Goal: Find specific page/section: Find specific page/section

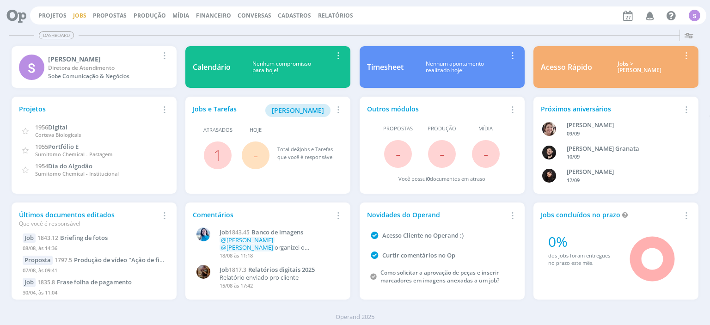
click at [73, 16] on link "Jobs" at bounding box center [79, 16] width 13 height 8
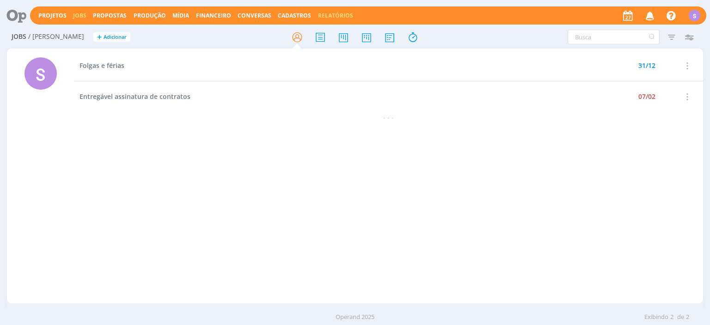
click at [318, 13] on link "Relatórios" at bounding box center [335, 16] width 35 height 8
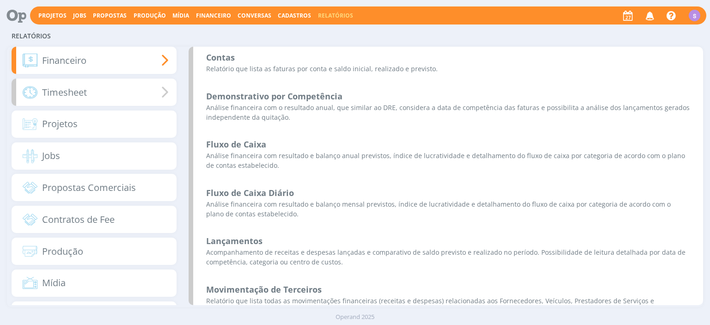
click at [74, 95] on span "Timesheet" at bounding box center [64, 93] width 45 height 14
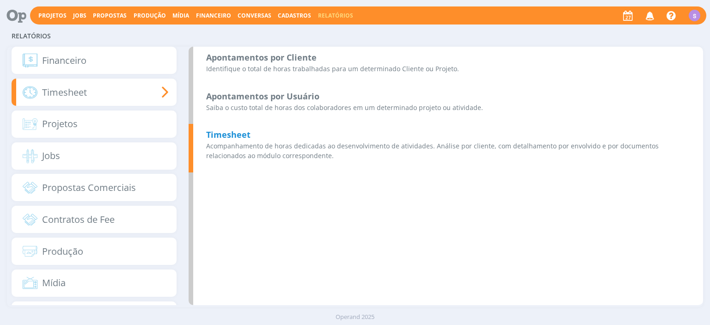
click at [232, 151] on p "Acompanhamento de horas dedicadas ao desenvolvimento de atividades. Análise por…" at bounding box center [448, 150] width 484 height 19
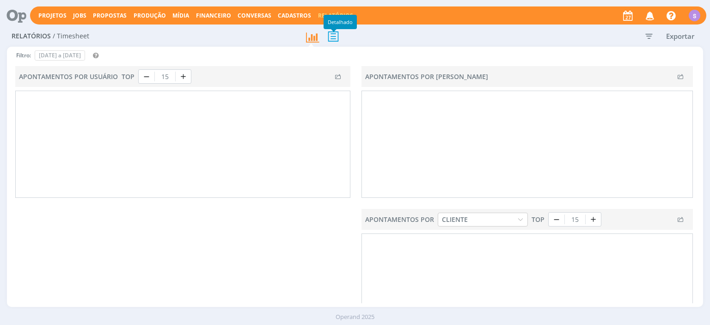
click at [337, 37] on icon at bounding box center [333, 36] width 19 height 19
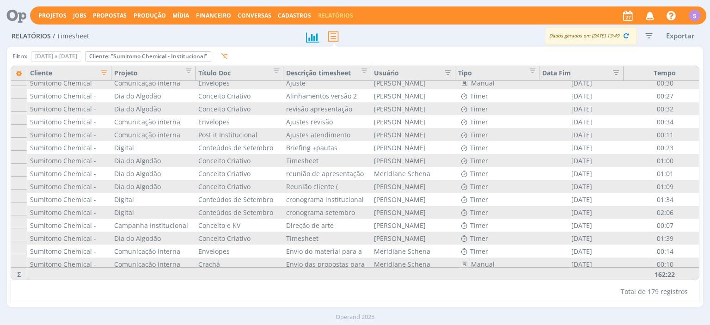
scroll to position [2131, 0]
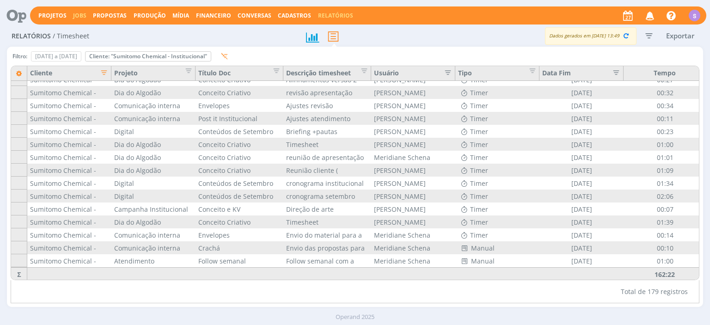
click at [75, 15] on link "Jobs" at bounding box center [79, 16] width 13 height 8
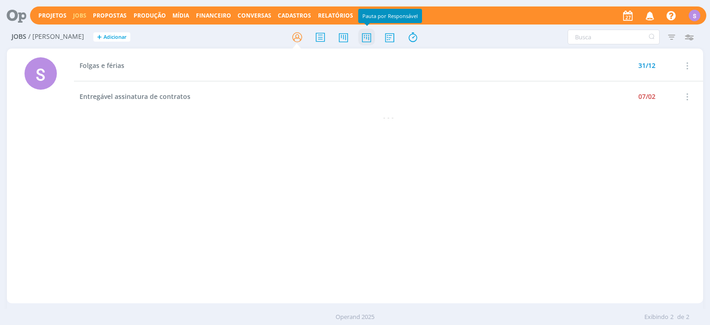
click at [368, 36] on icon at bounding box center [366, 37] width 17 height 18
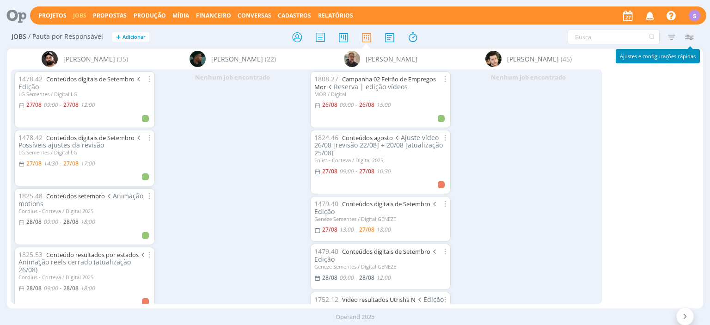
click at [689, 37] on icon "button" at bounding box center [689, 37] width 17 height 17
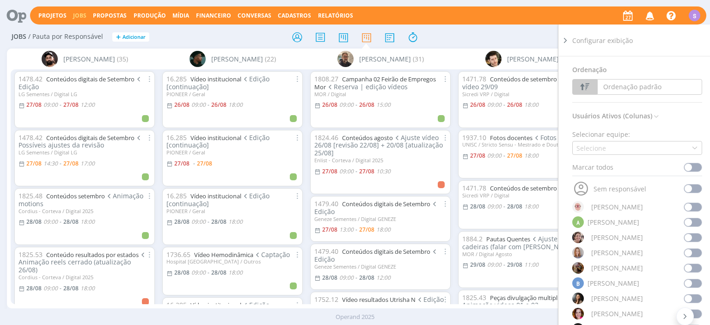
click at [694, 167] on span at bounding box center [693, 167] width 18 height 9
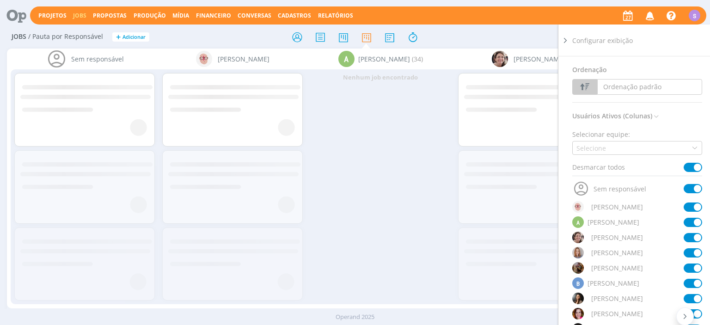
click at [694, 167] on span at bounding box center [693, 167] width 18 height 9
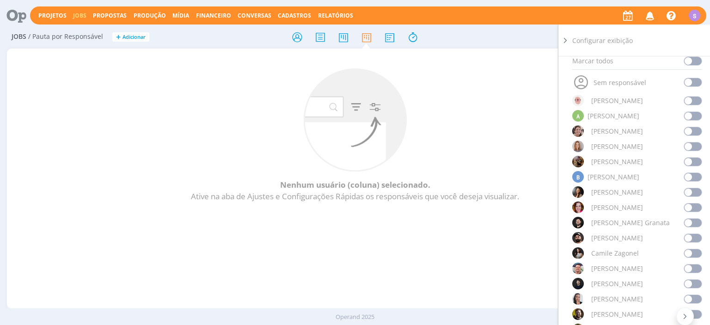
scroll to position [160, 0]
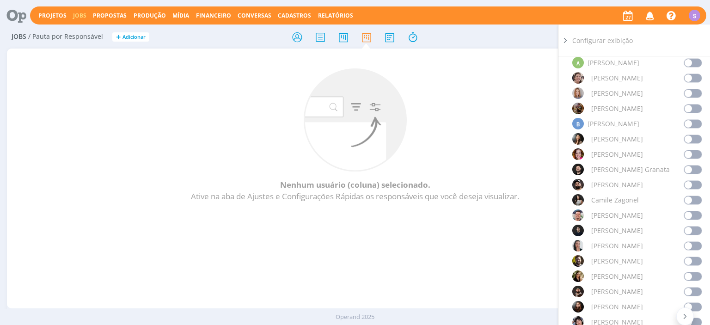
click at [694, 241] on span at bounding box center [693, 245] width 18 height 9
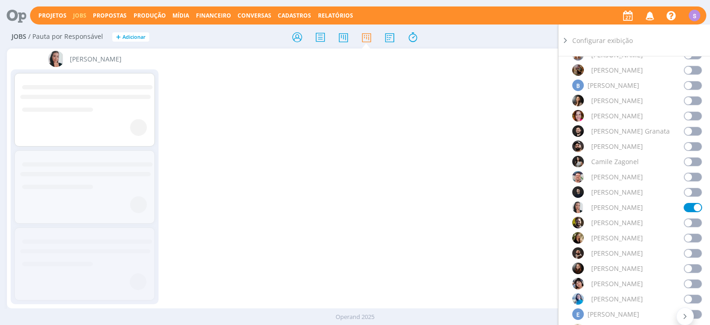
scroll to position [213, 0]
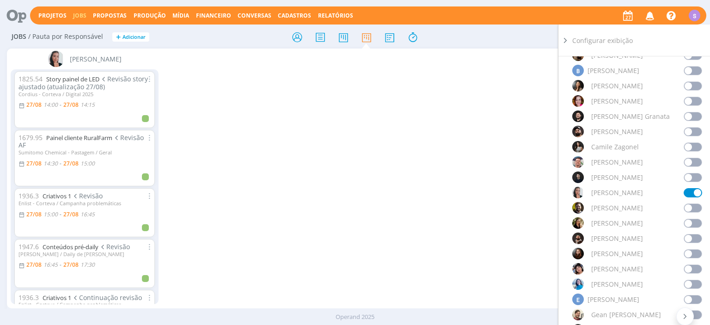
click at [694, 268] on span at bounding box center [693, 268] width 18 height 9
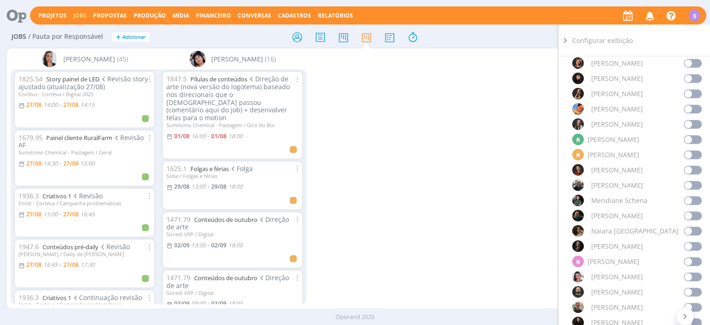
scroll to position [586, 0]
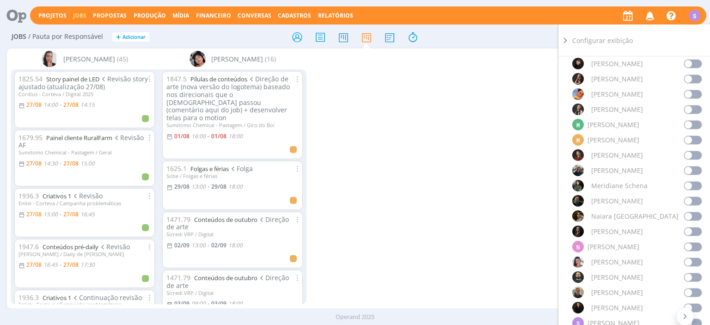
click at [694, 260] on span at bounding box center [693, 262] width 18 height 9
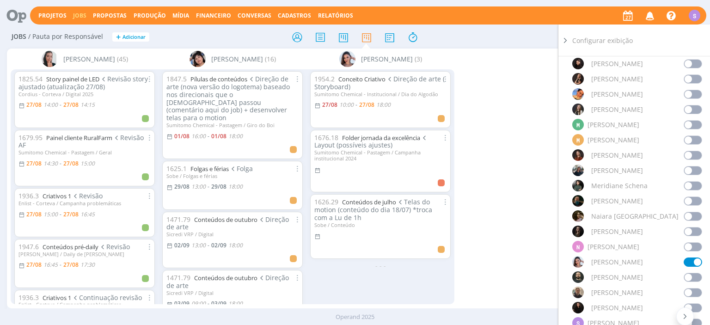
click at [686, 62] on span at bounding box center [693, 63] width 18 height 9
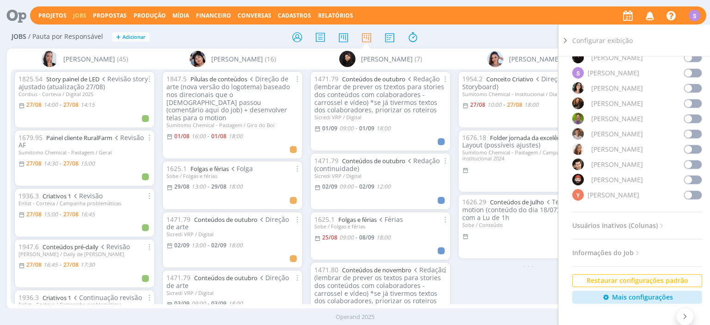
scroll to position [798, 0]
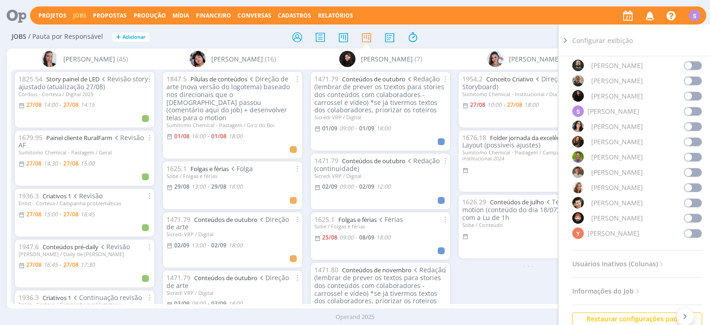
click at [689, 93] on span at bounding box center [693, 96] width 18 height 9
click at [565, 40] on icon at bounding box center [565, 41] width 9 height 10
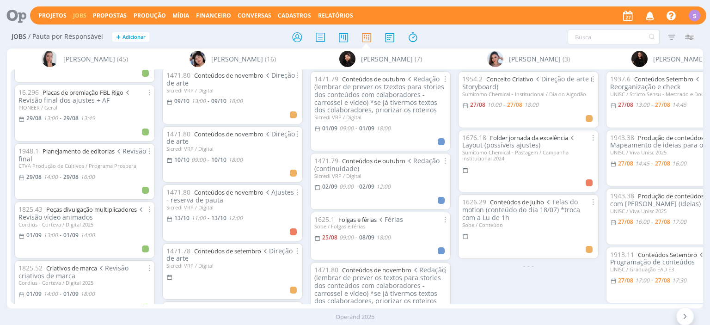
scroll to position [759, 0]
